Goal: Information Seeking & Learning: Learn about a topic

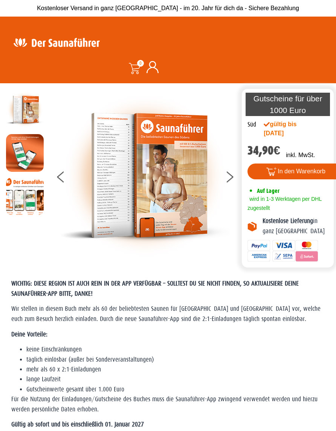
click at [230, 180] on button at bounding box center [234, 178] width 19 height 19
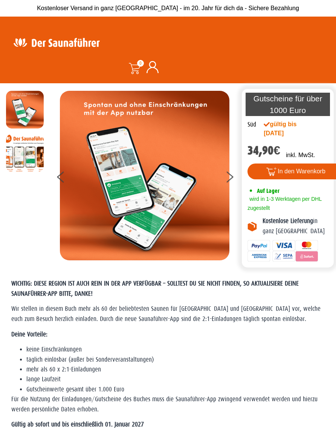
click at [230, 180] on button at bounding box center [234, 178] width 19 height 19
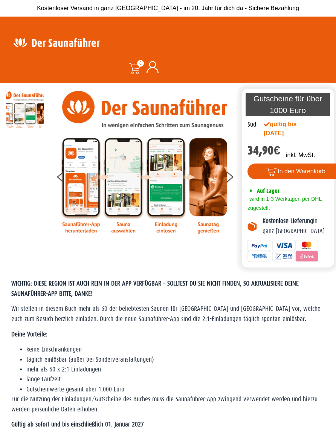
click at [227, 179] on icon at bounding box center [230, 179] width 7 height 6
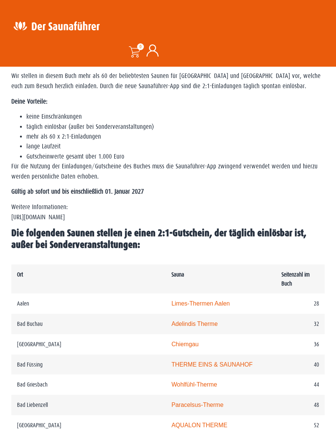
scroll to position [234, 0]
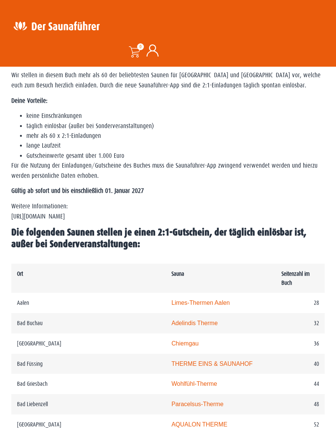
click at [81, 218] on p "Weitere Informationen: [URL][DOMAIN_NAME]" at bounding box center [168, 212] width 314 height 20
click at [86, 215] on p "Weitere Informationen: [URL][DOMAIN_NAME]" at bounding box center [168, 212] width 314 height 20
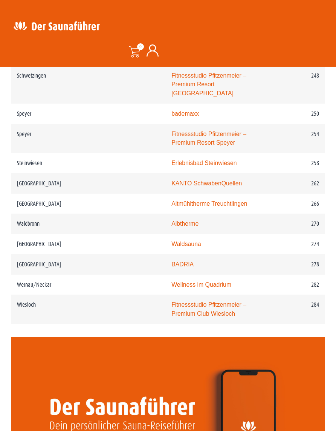
scroll to position [1753, 0]
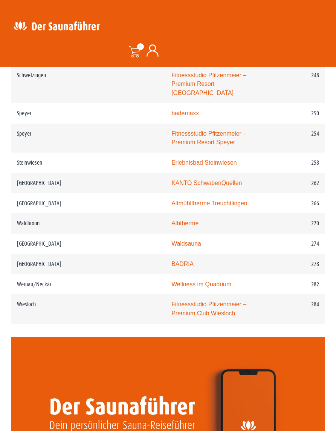
click at [167, 337] on video at bounding box center [168, 425] width 314 height 176
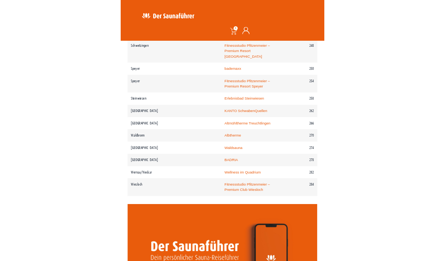
scroll to position [1790, 0]
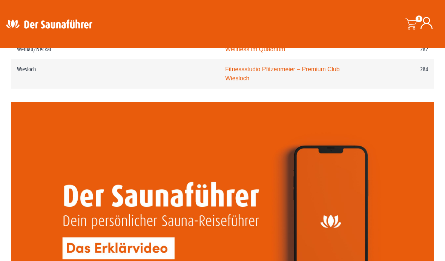
scroll to position [1876, 0]
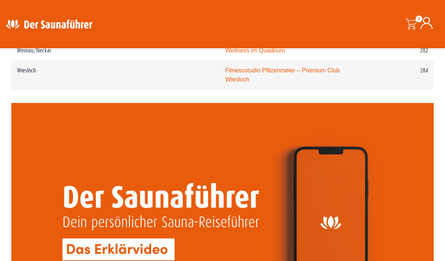
click at [336, 22] on span at bounding box center [410, 23] width 11 height 11
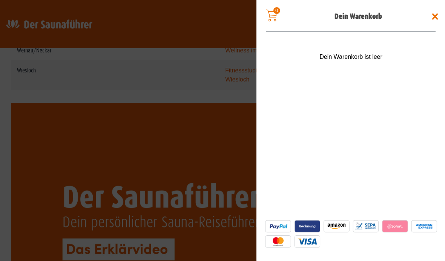
click at [336, 19] on span at bounding box center [435, 17] width 12 height 12
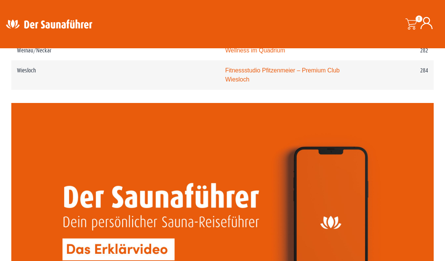
click at [61, 20] on img at bounding box center [49, 24] width 98 height 15
click at [59, 26] on img at bounding box center [49, 24] width 98 height 15
